Goal: Transaction & Acquisition: Purchase product/service

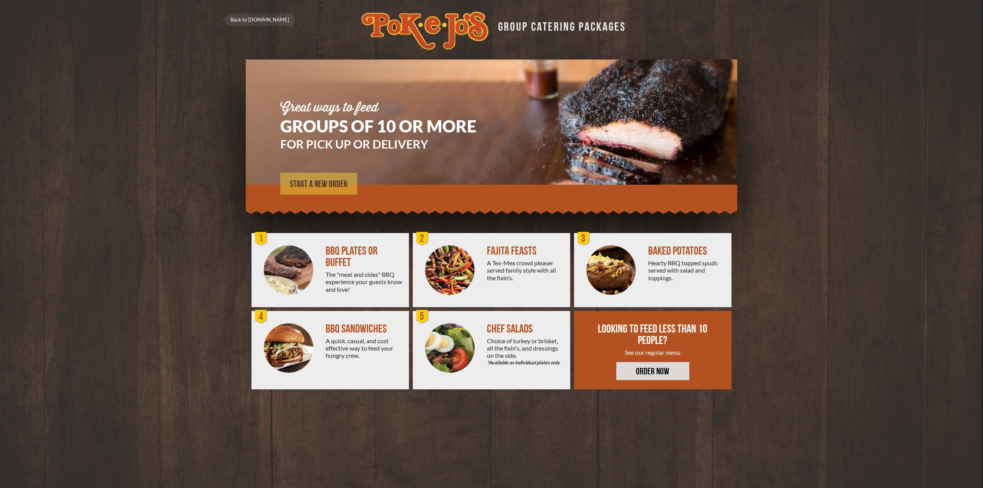
click at [317, 177] on link "START A NEW ORDER" at bounding box center [318, 184] width 77 height 22
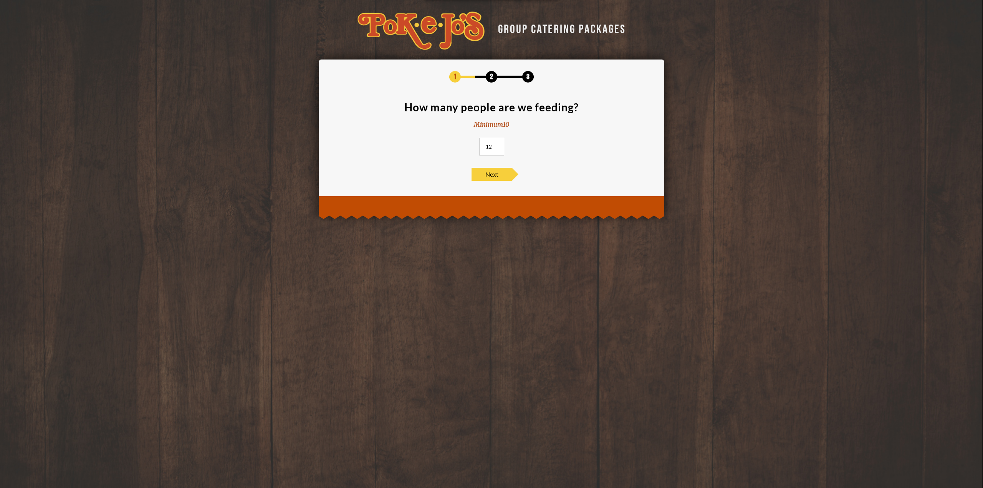
drag, startPoint x: 494, startPoint y: 145, endPoint x: 479, endPoint y: 146, distance: 14.6
click at [479, 146] on input "12" at bounding box center [491, 147] width 25 height 18
type input "1"
type input "300"
click at [497, 175] on span "Next" at bounding box center [491, 174] width 40 height 13
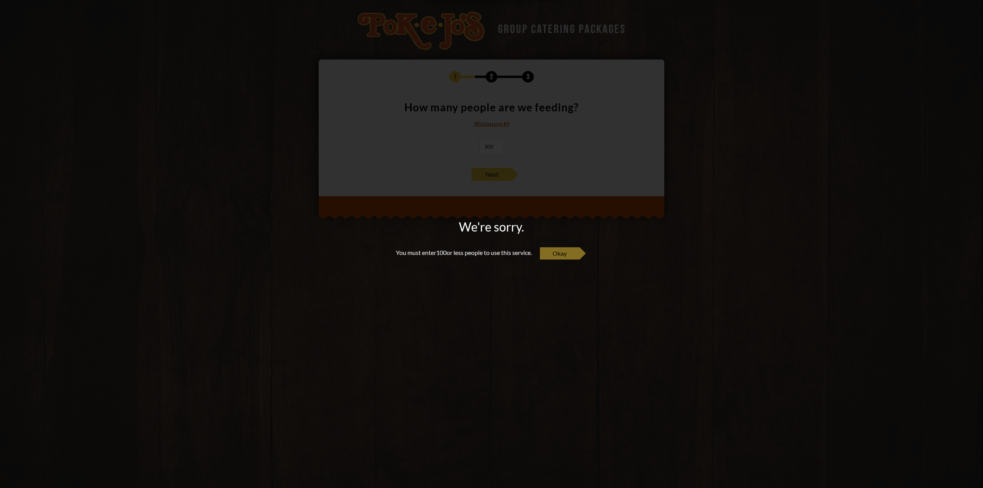
click at [572, 250] on span "Okay" at bounding box center [559, 253] width 40 height 13
